Goal: Task Accomplishment & Management: Manage account settings

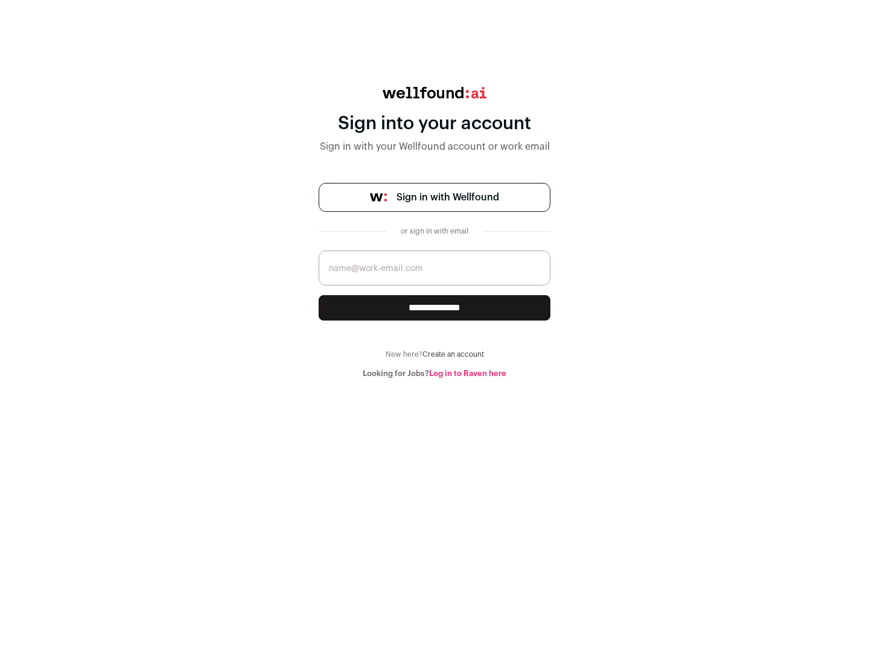
click at [447, 197] on span "Sign in with Wellfound" at bounding box center [447, 197] width 103 height 14
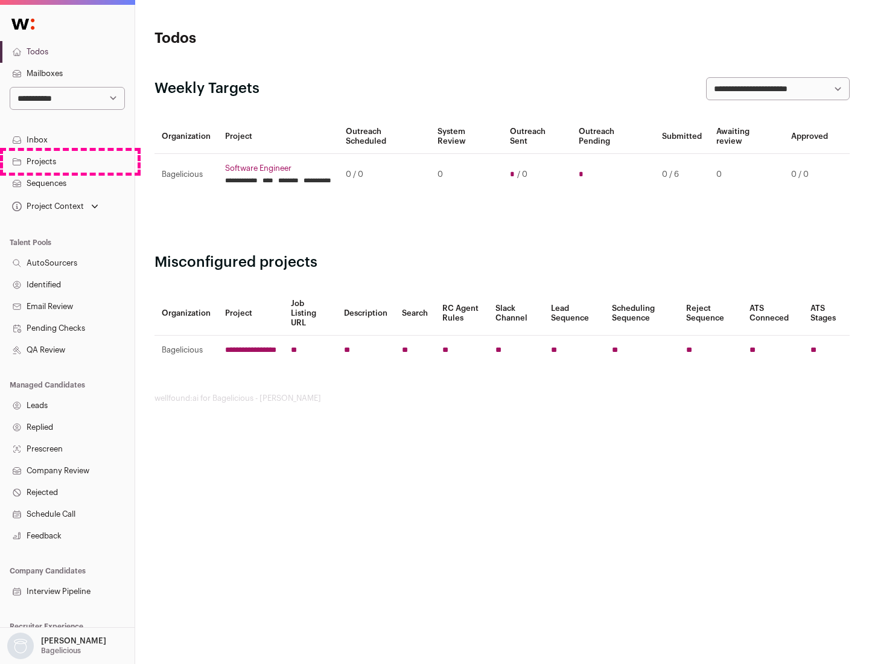
click at [67, 161] on link "Projects" at bounding box center [67, 162] width 135 height 22
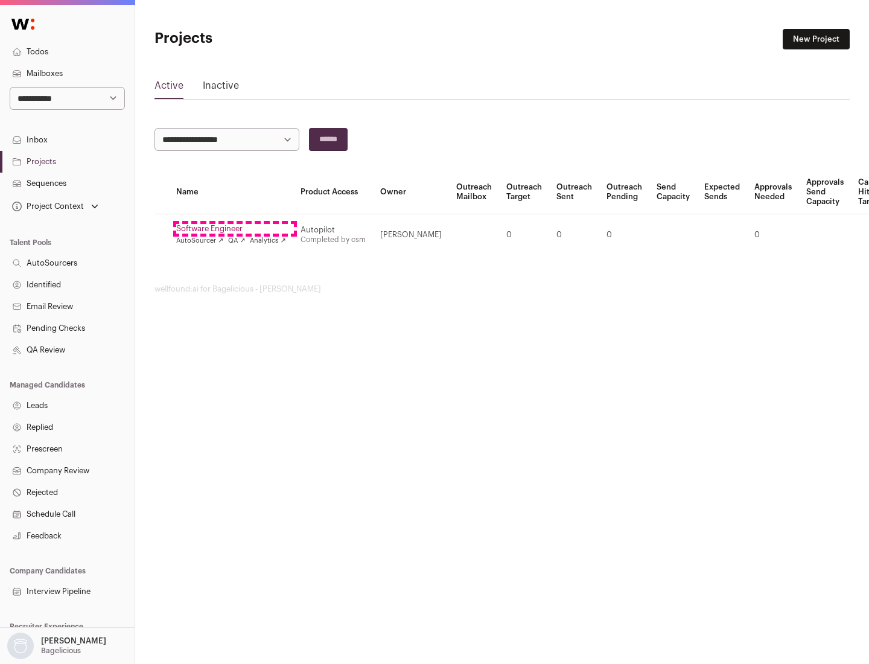
click at [235, 229] on link "Software Engineer" at bounding box center [231, 229] width 110 height 10
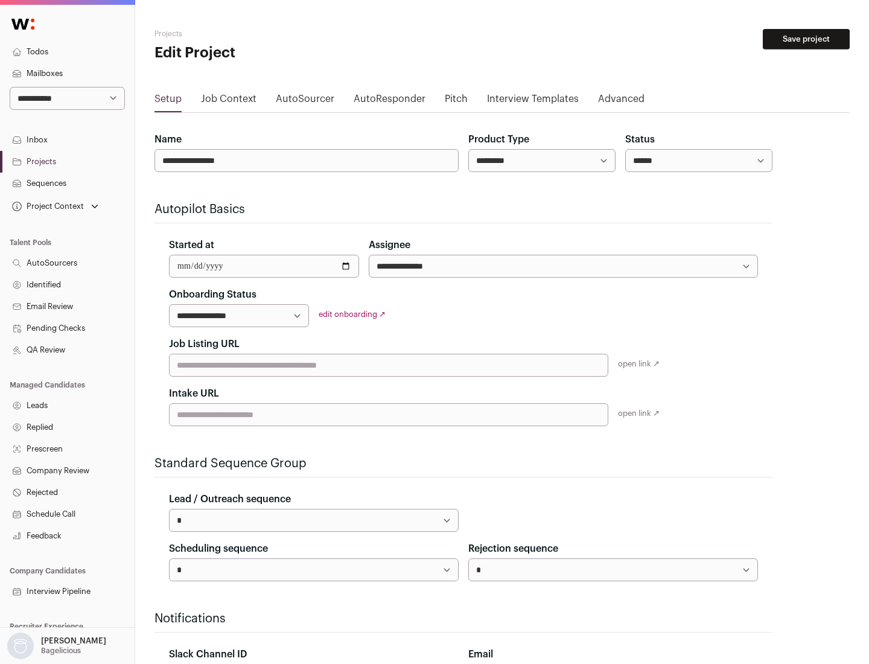
click at [806, 39] on button "Save project" at bounding box center [806, 39] width 87 height 21
